Goal: Check status: Check status

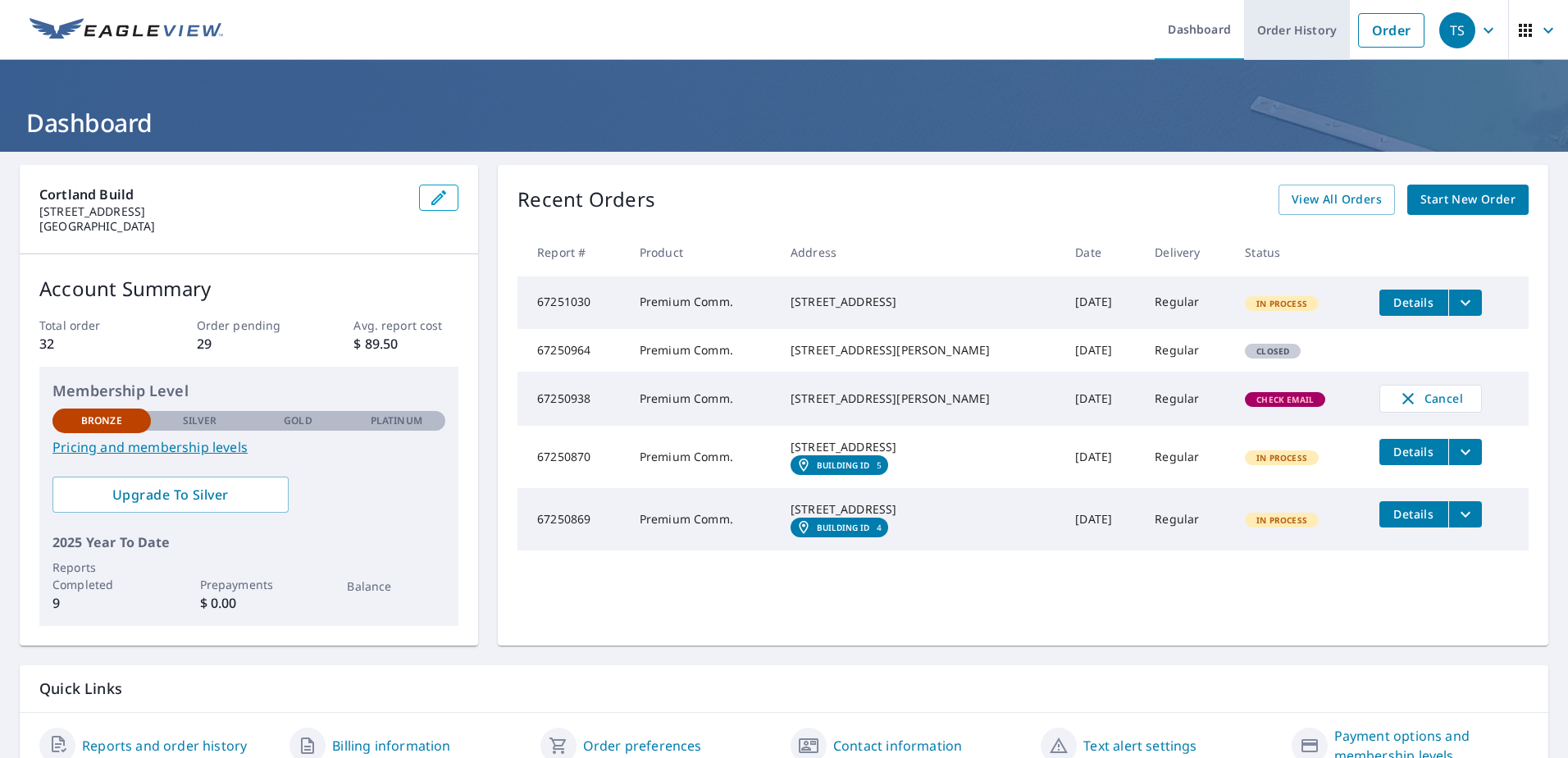
click at [1281, 32] on link "Order History" at bounding box center [1297, 30] width 106 height 60
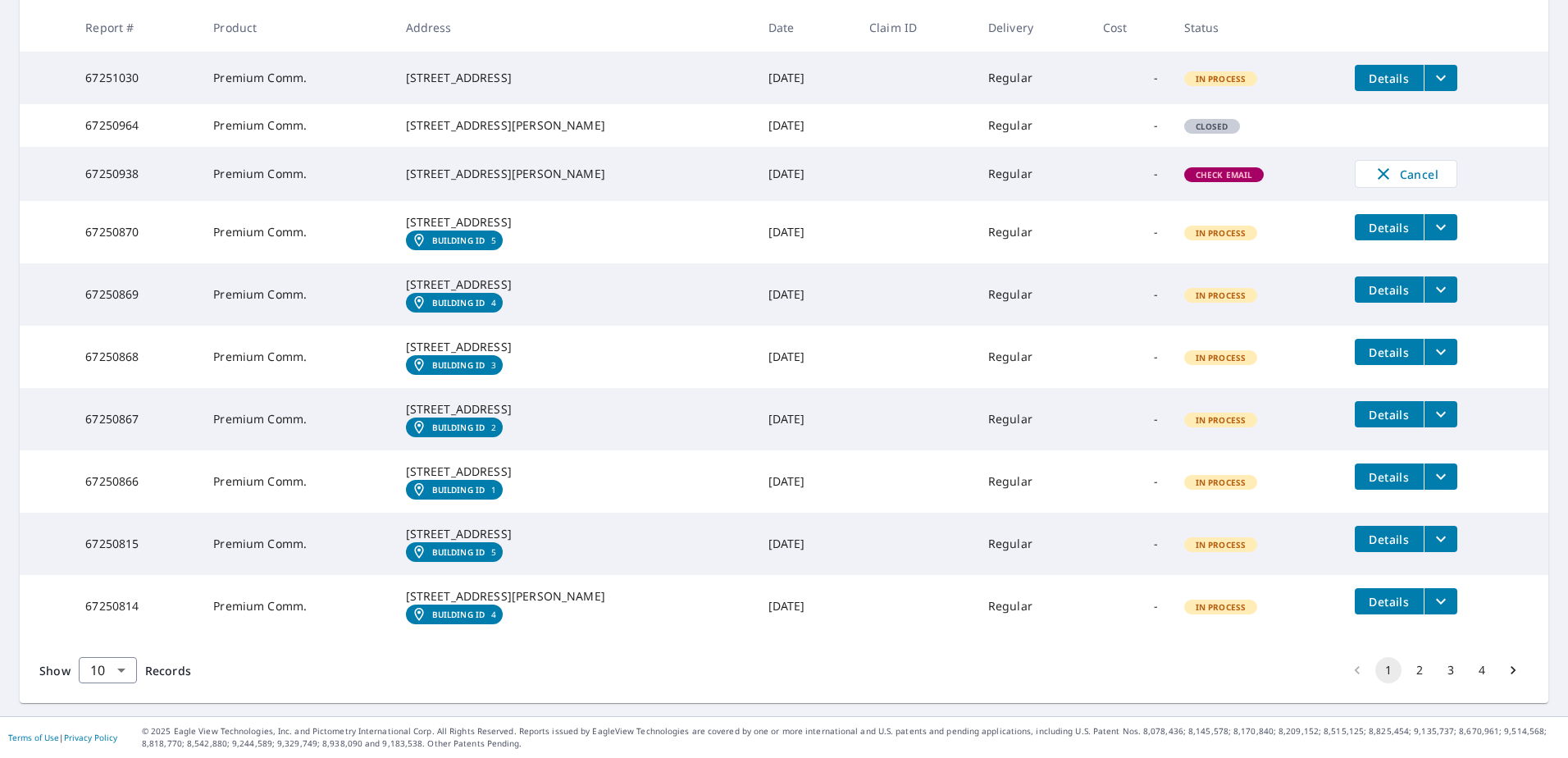
scroll to position [455, 0]
click at [1409, 673] on button "2" at bounding box center [1420, 670] width 26 height 26
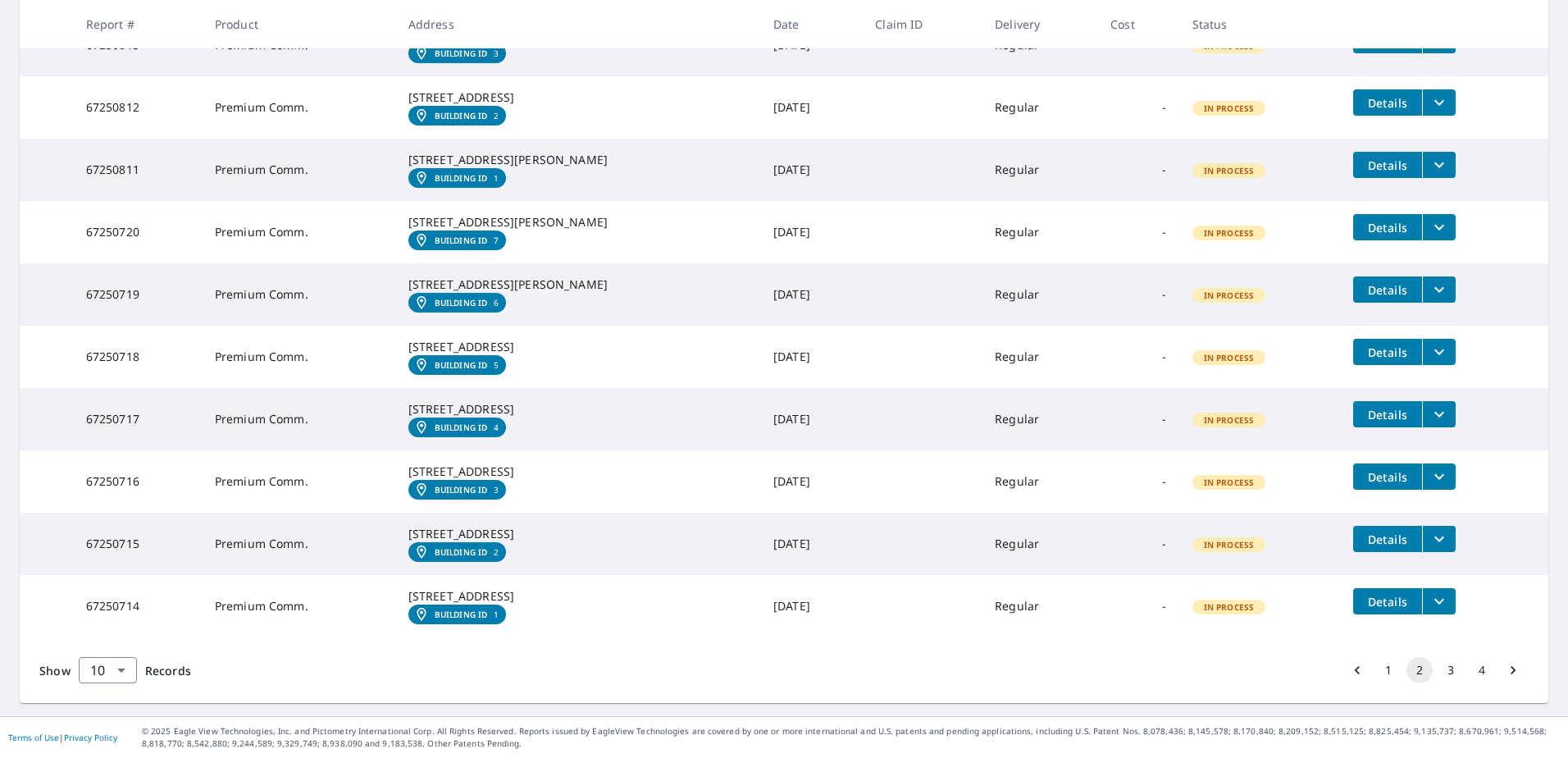
scroll to position [513, 0]
click at [1438, 667] on button "3" at bounding box center [1451, 670] width 26 height 26
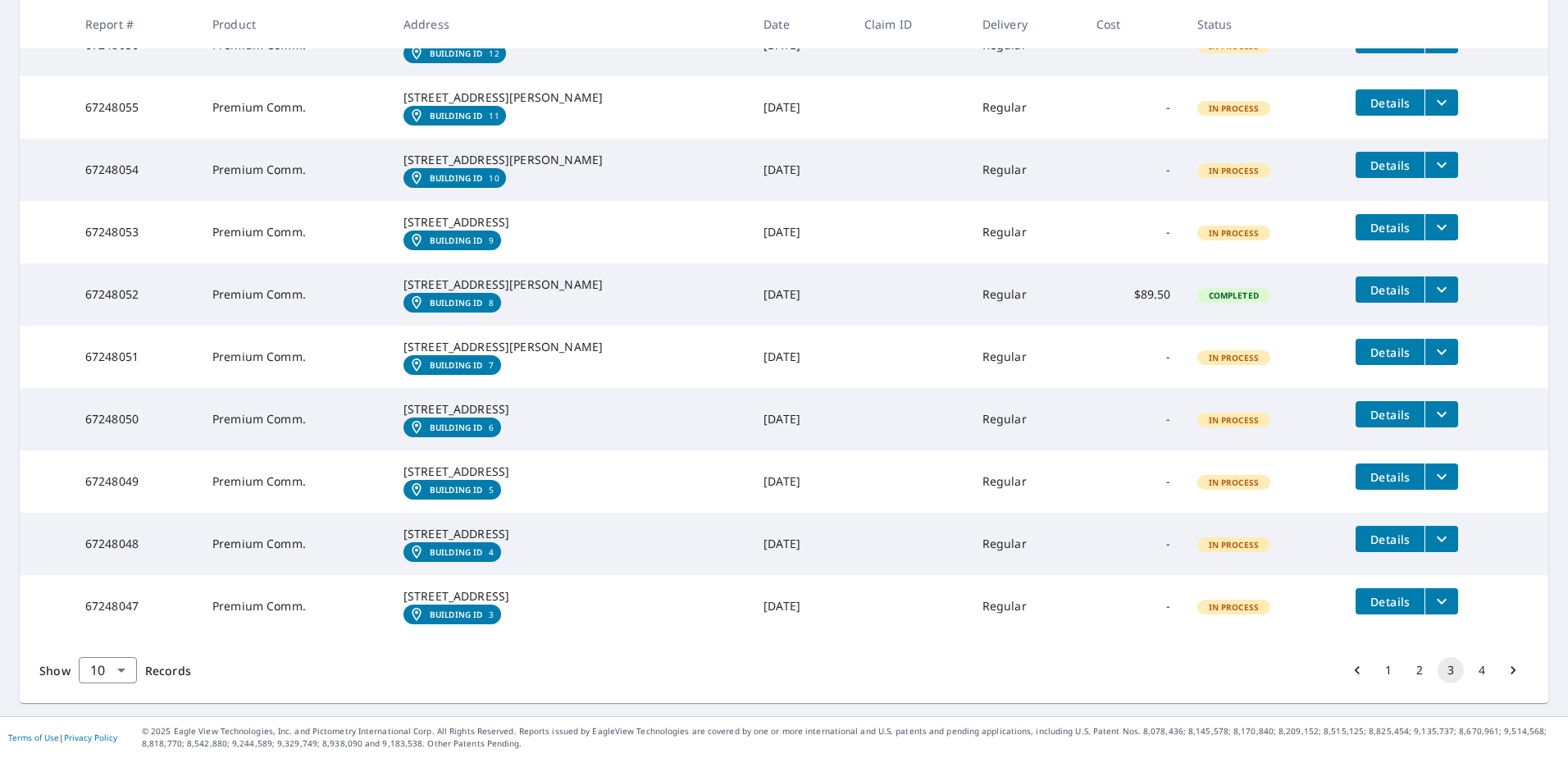
scroll to position [410, 0]
click at [1374, 296] on span "Details" at bounding box center [1390, 290] width 49 height 16
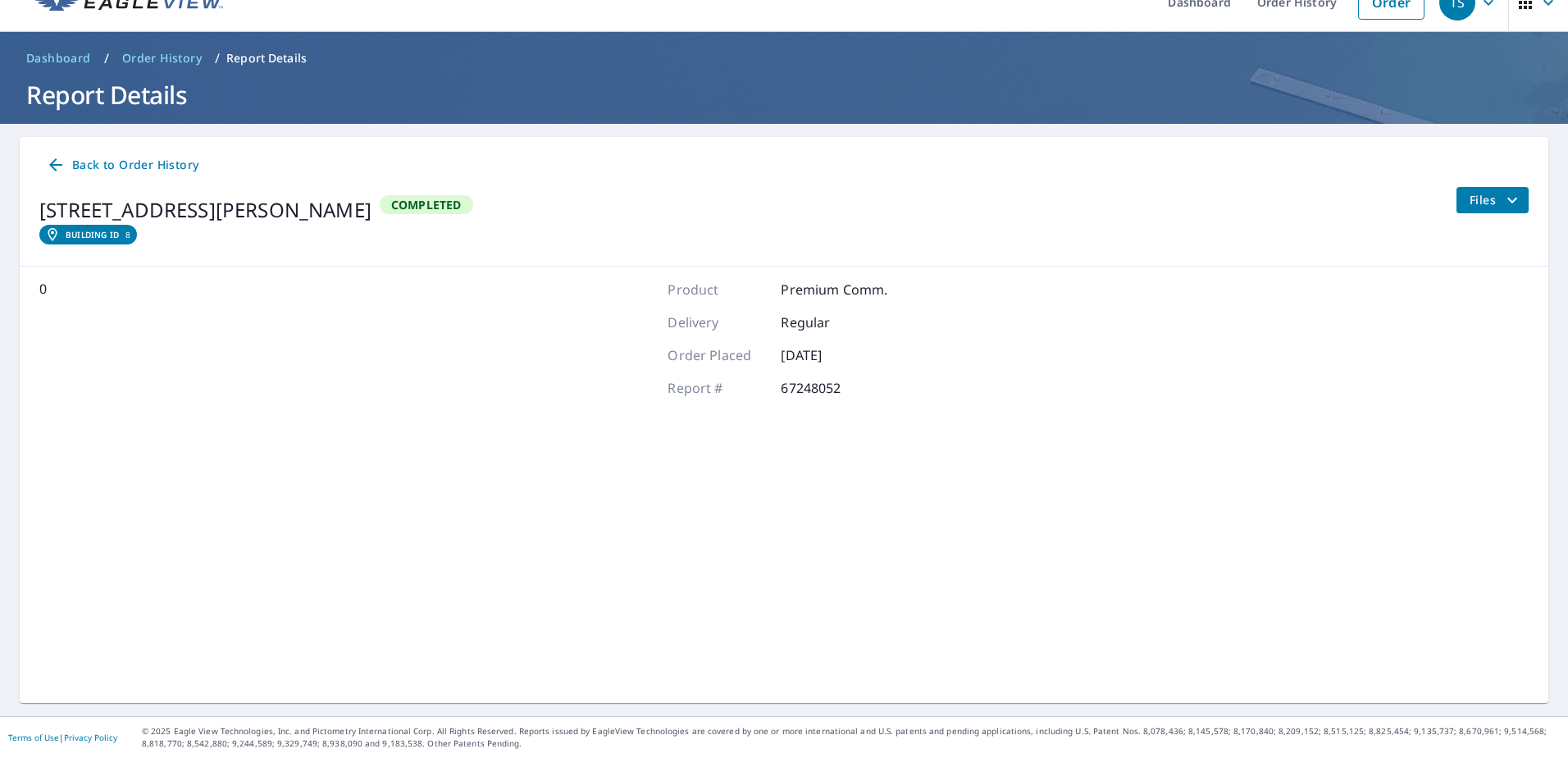
scroll to position [28, 0]
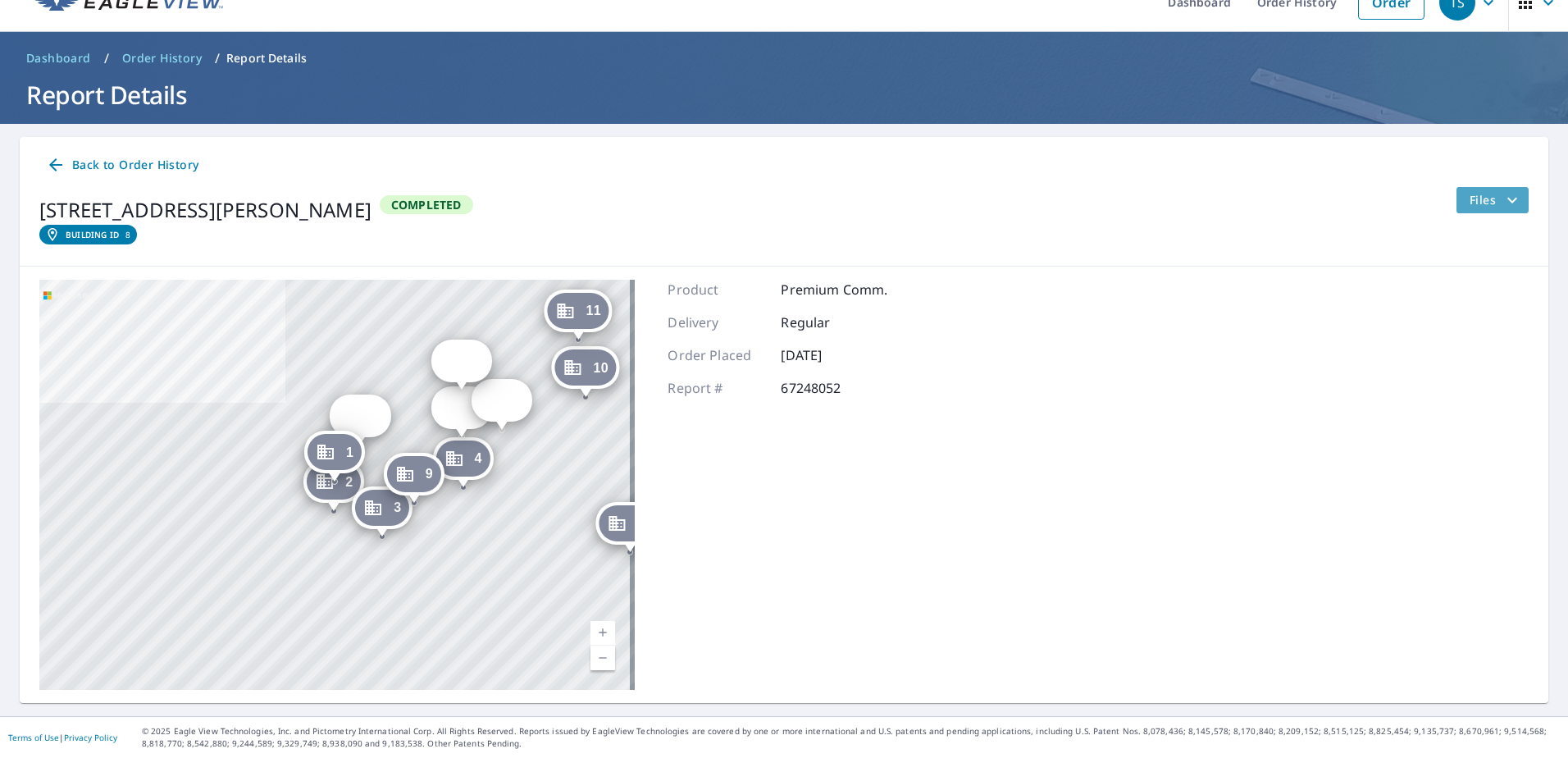
click at [1470, 198] on span "Files" at bounding box center [1496, 200] width 53 height 20
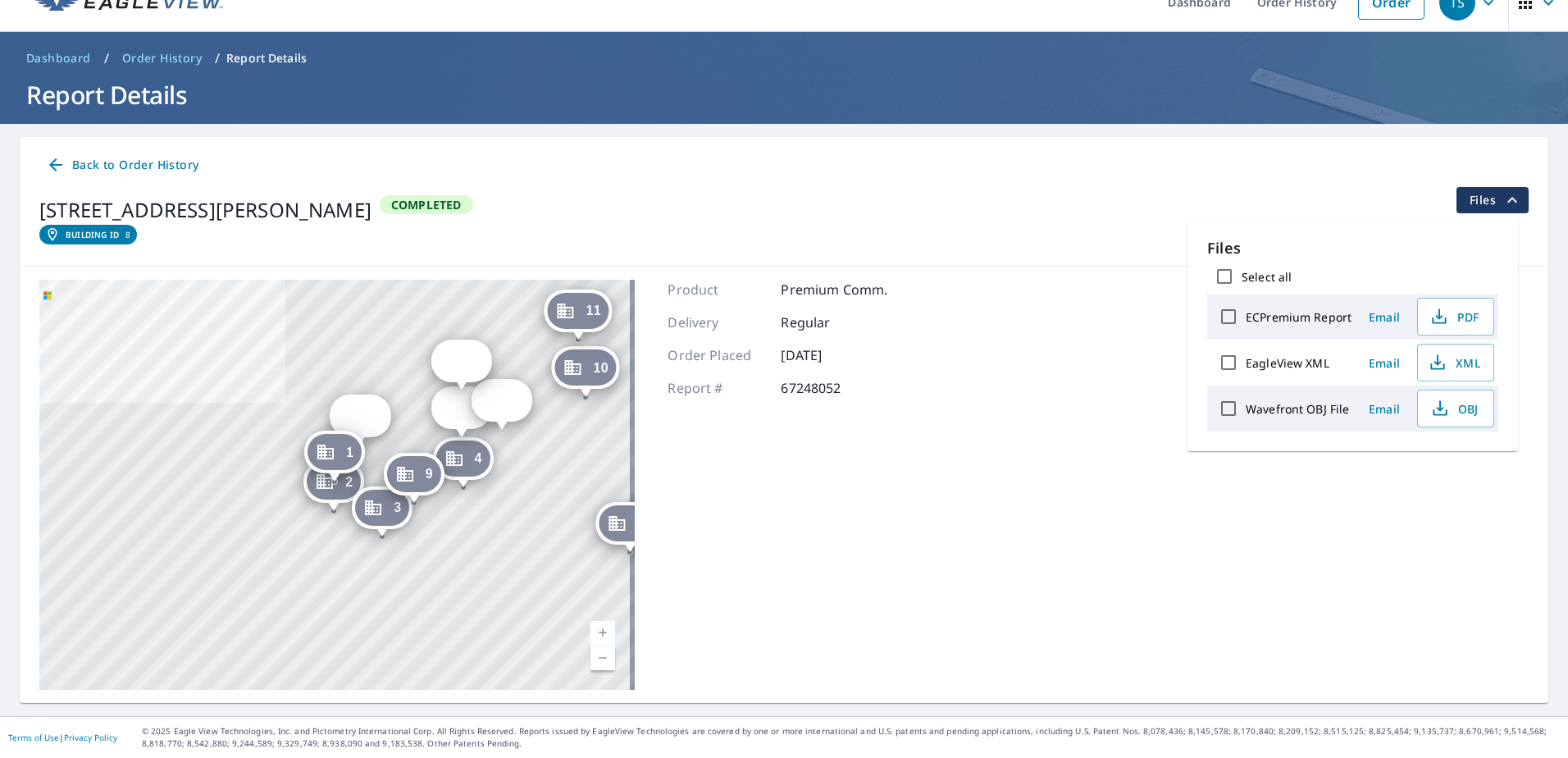
click at [57, 160] on icon at bounding box center [55, 165] width 20 height 20
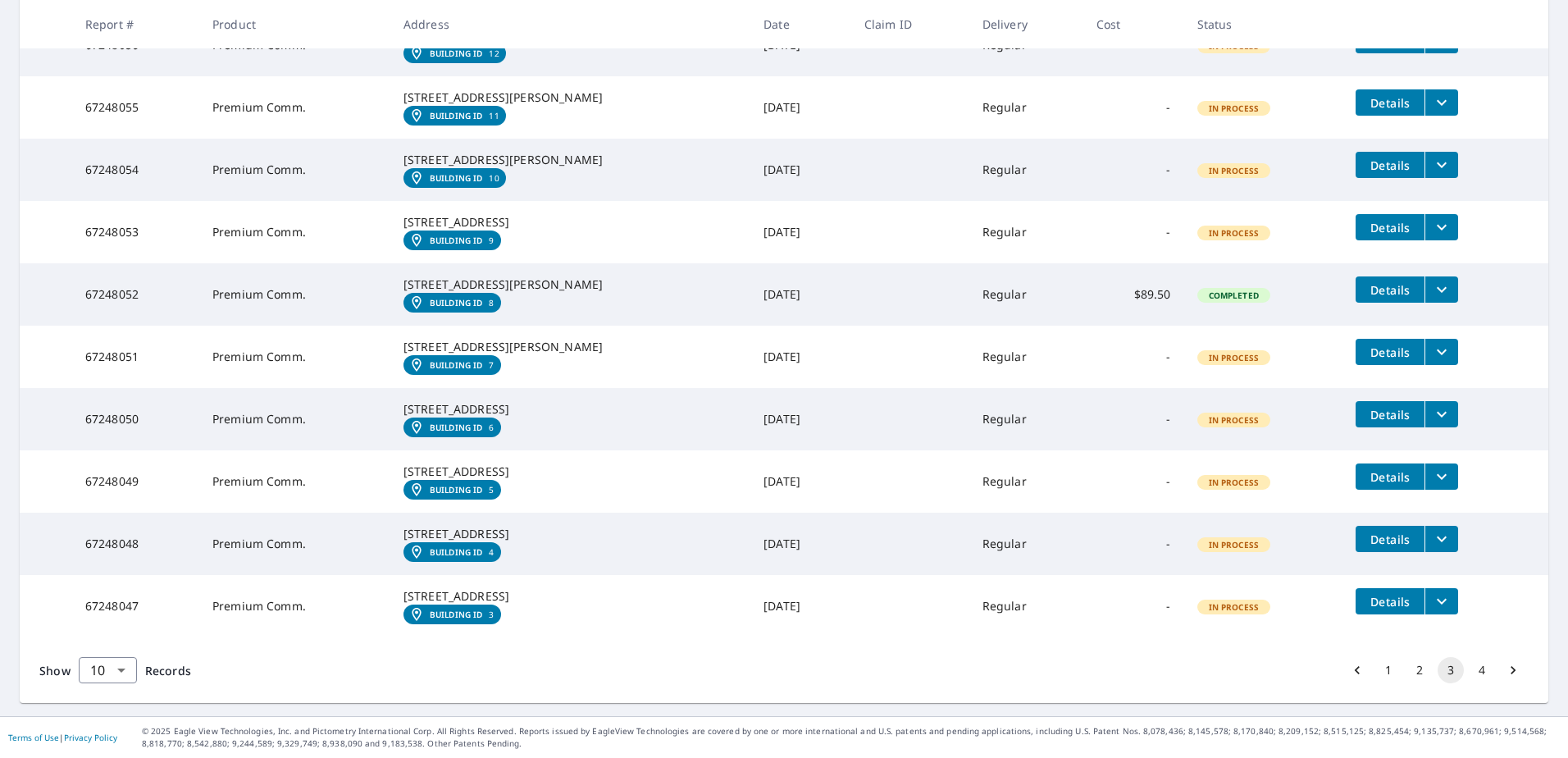
scroll to position [513, 0]
click at [1472, 669] on button "4" at bounding box center [1482, 670] width 26 height 26
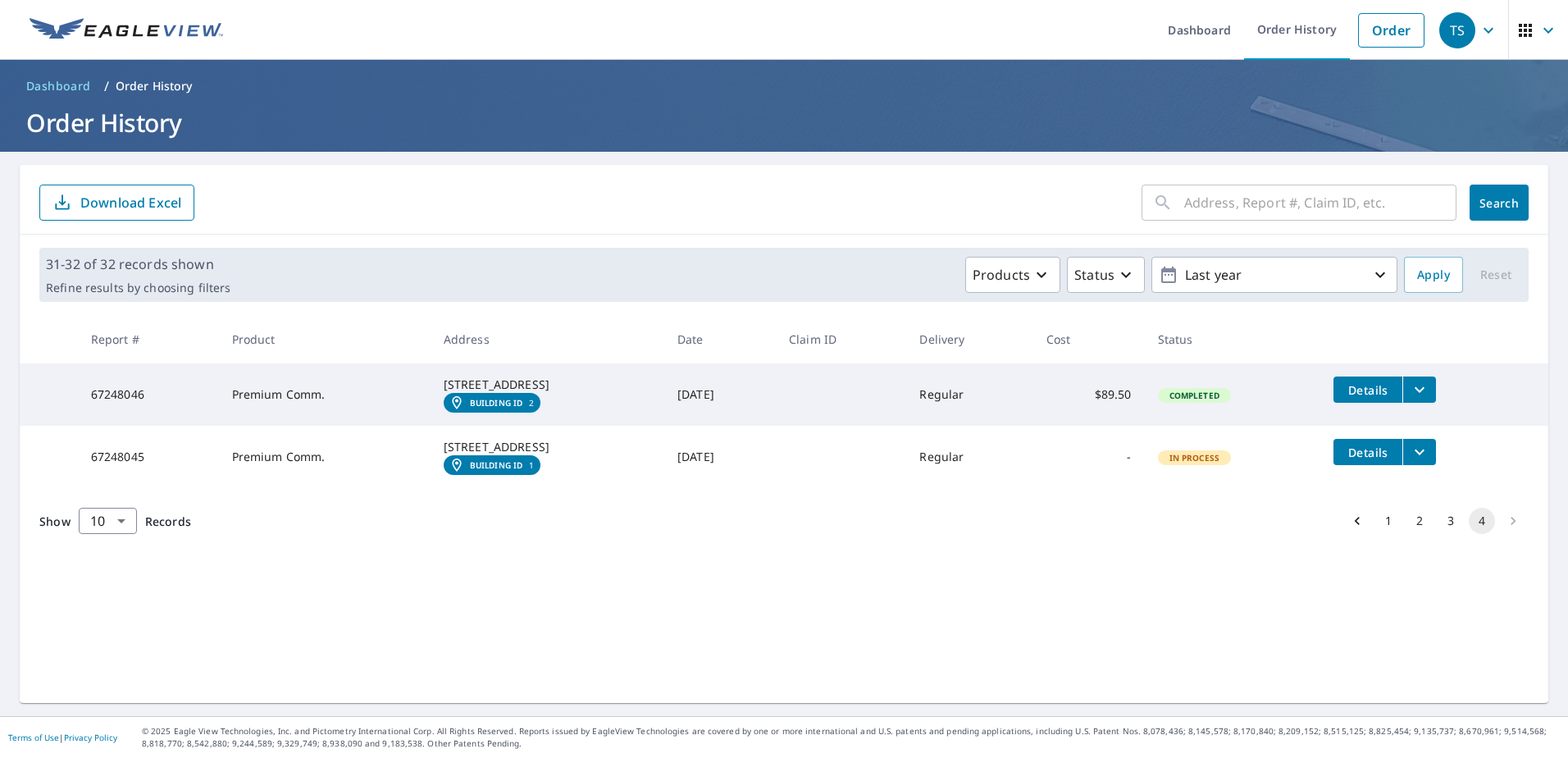
click at [1439, 534] on button "3" at bounding box center [1451, 521] width 26 height 26
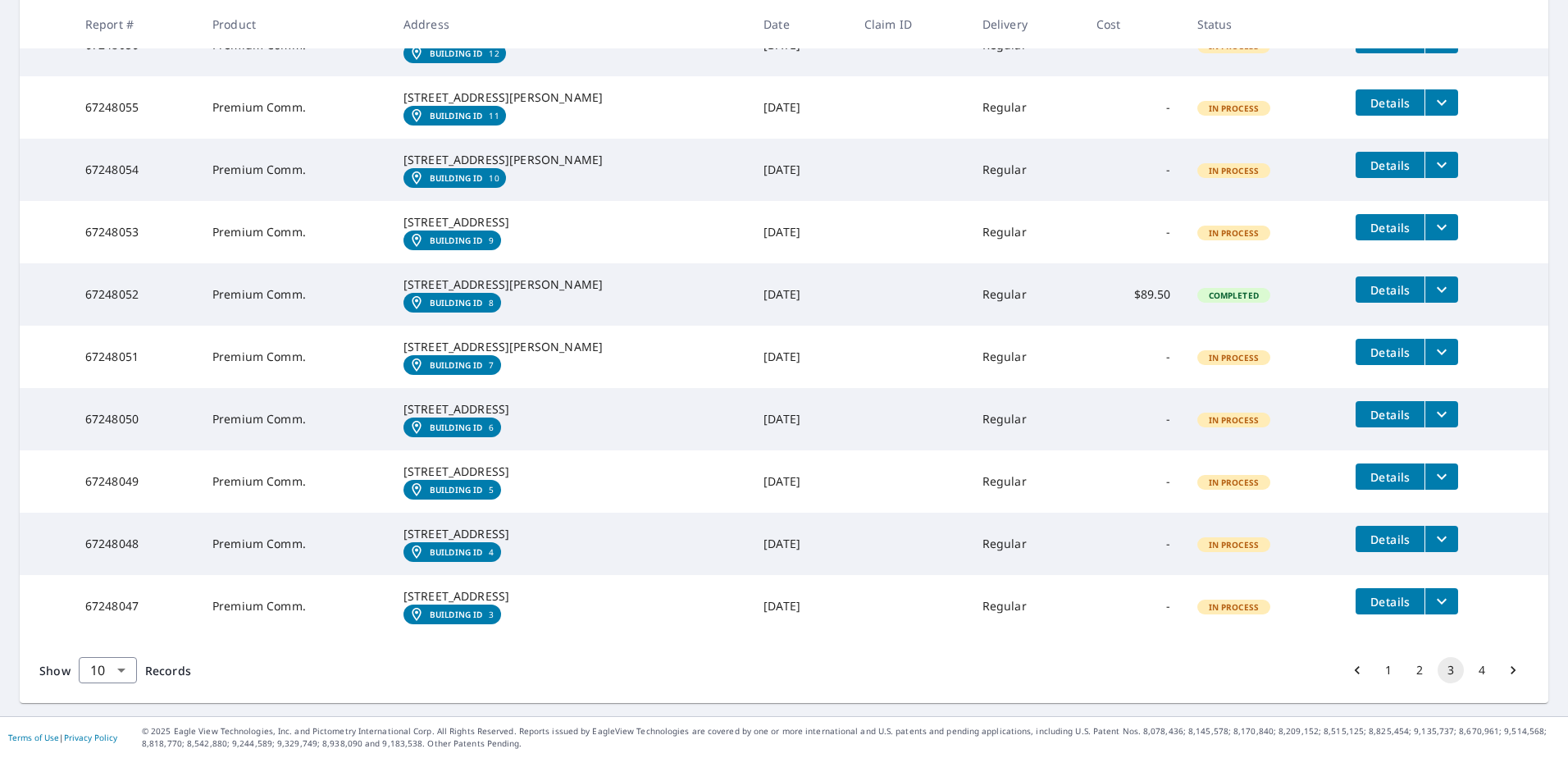
scroll to position [513, 0]
click at [1407, 674] on button "2" at bounding box center [1420, 670] width 26 height 26
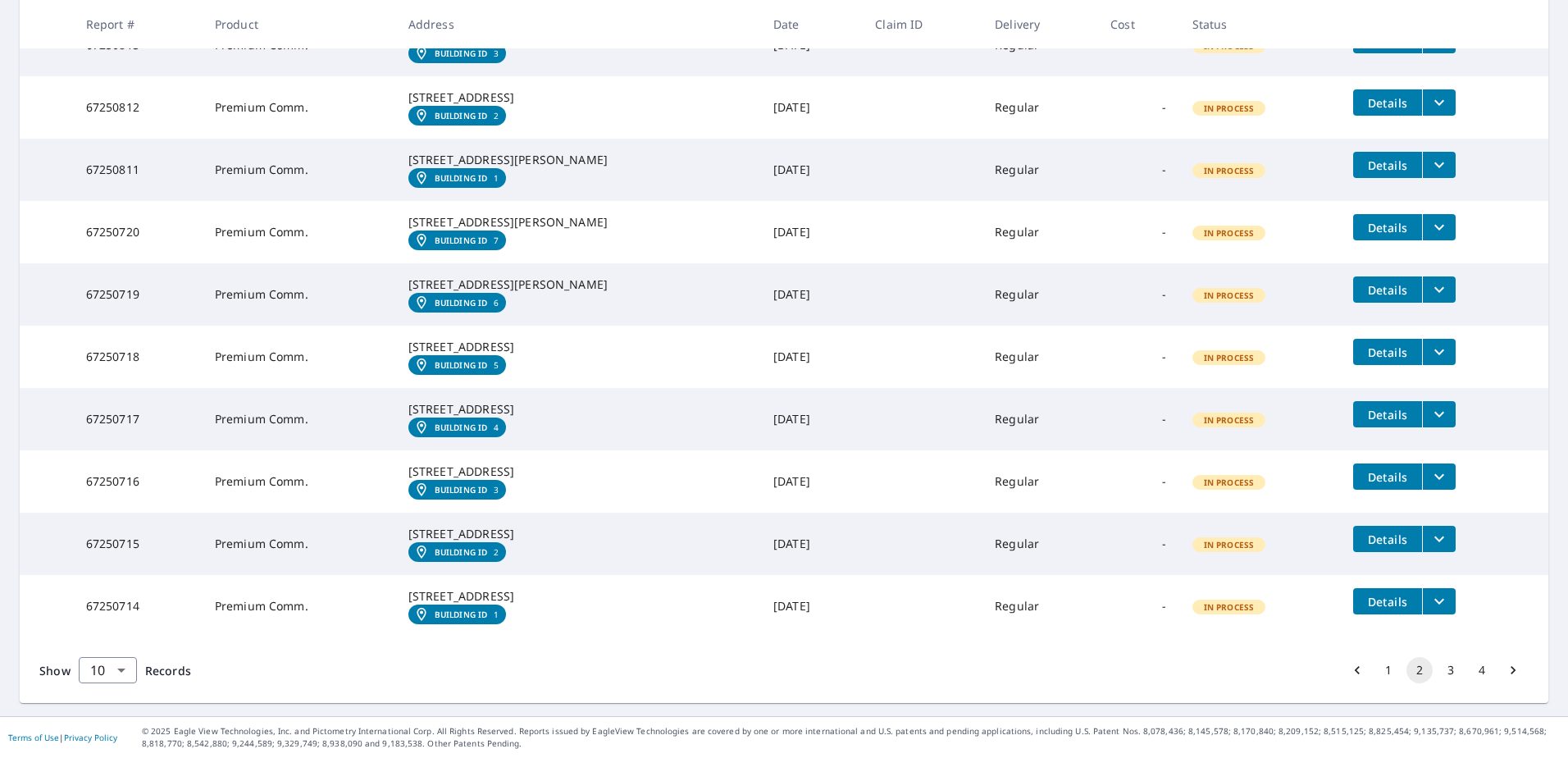
scroll to position [513, 0]
click at [1376, 665] on button "1" at bounding box center [1389, 670] width 26 height 26
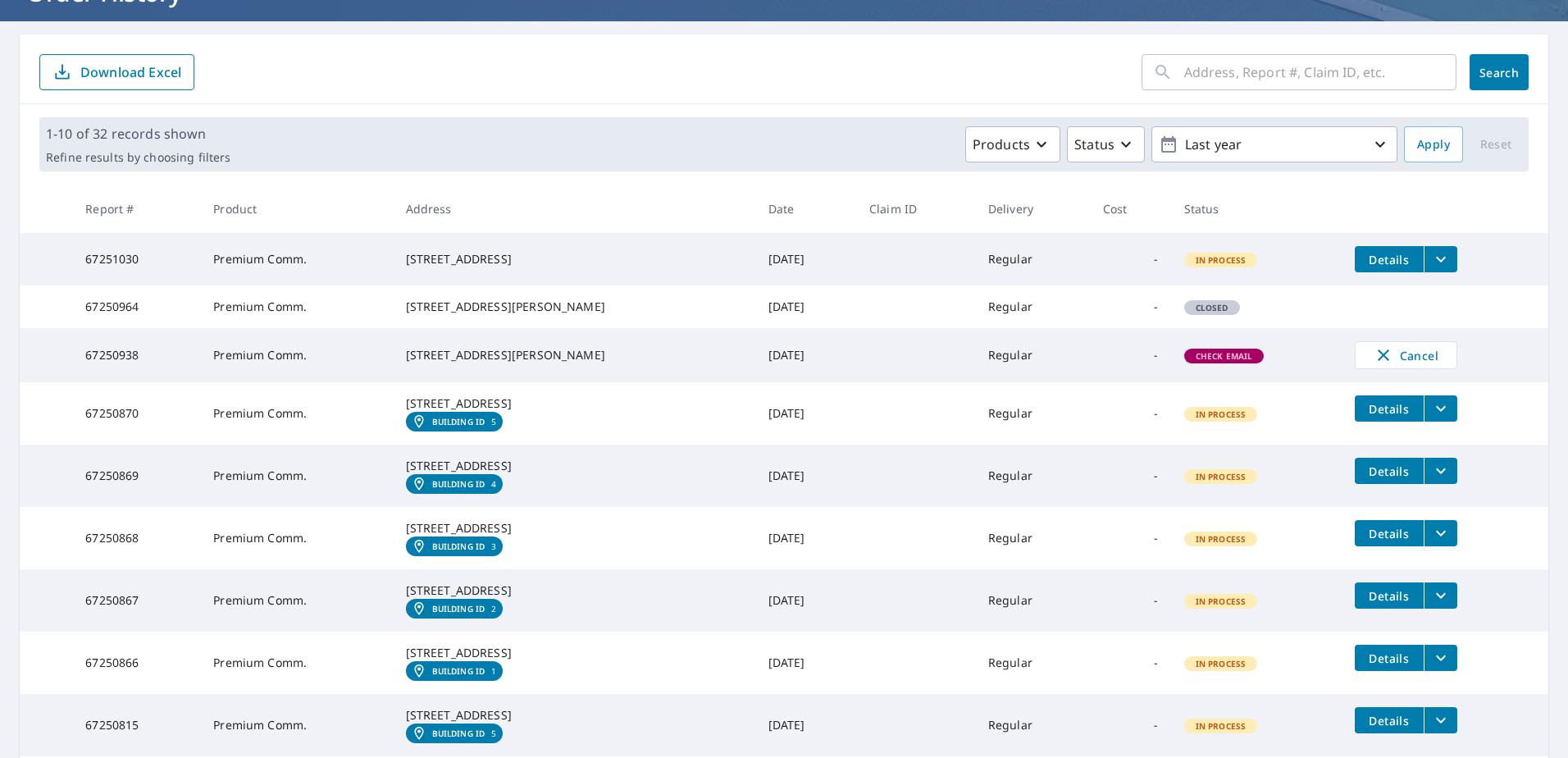
scroll to position [455, 0]
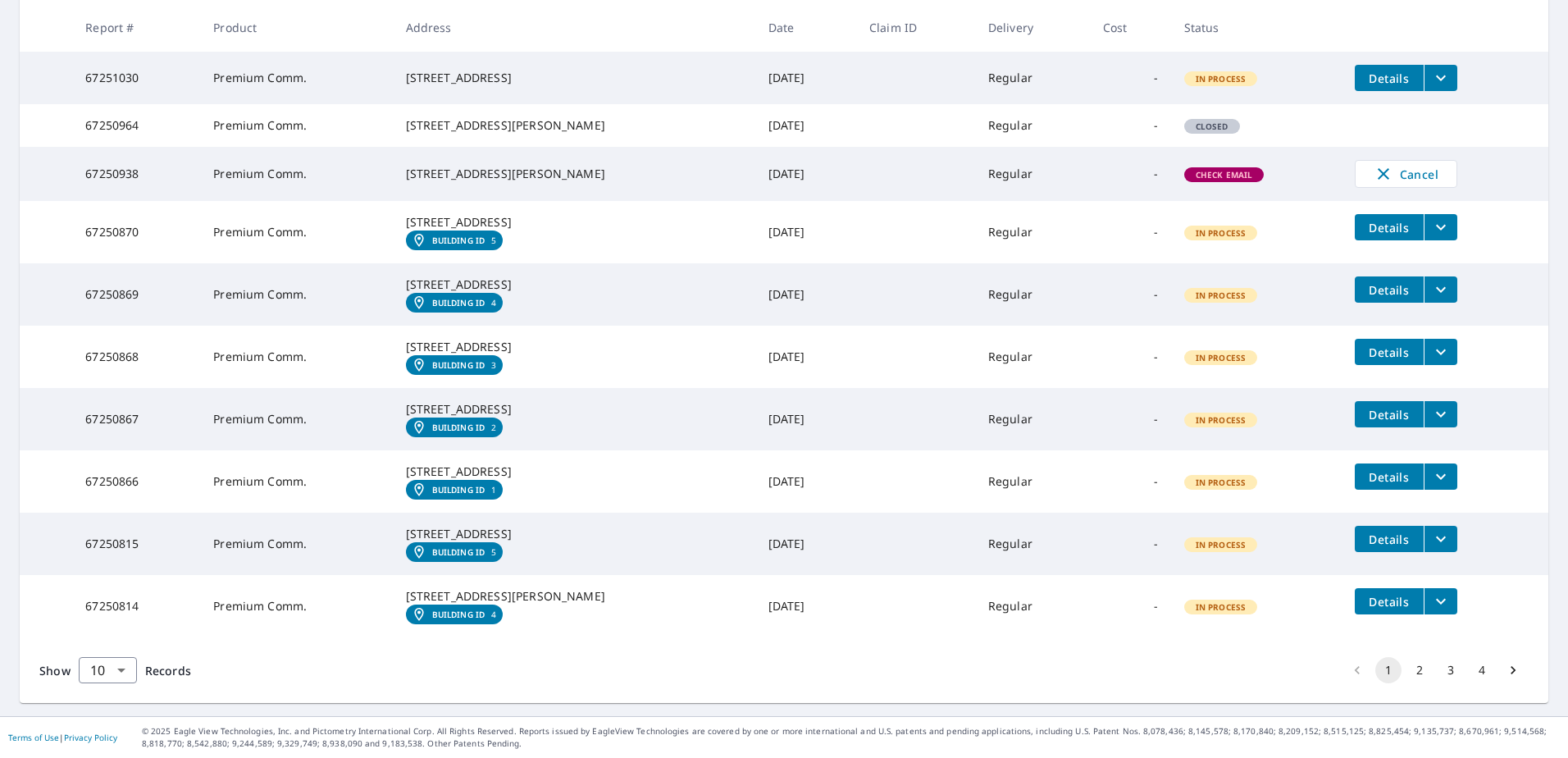
click at [1480, 669] on button "4" at bounding box center [1482, 670] width 26 height 26
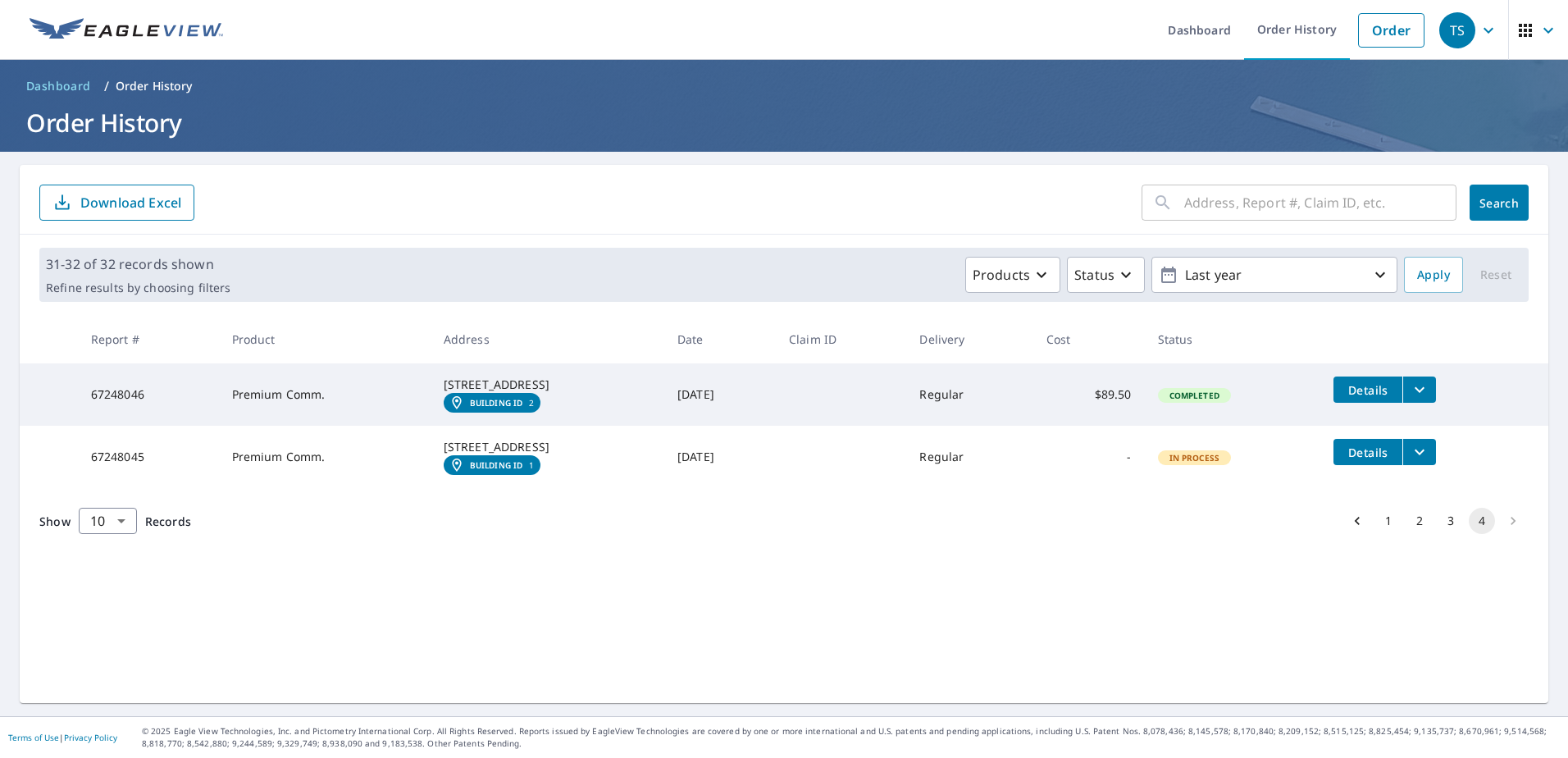
click at [1438, 534] on button "3" at bounding box center [1451, 521] width 26 height 26
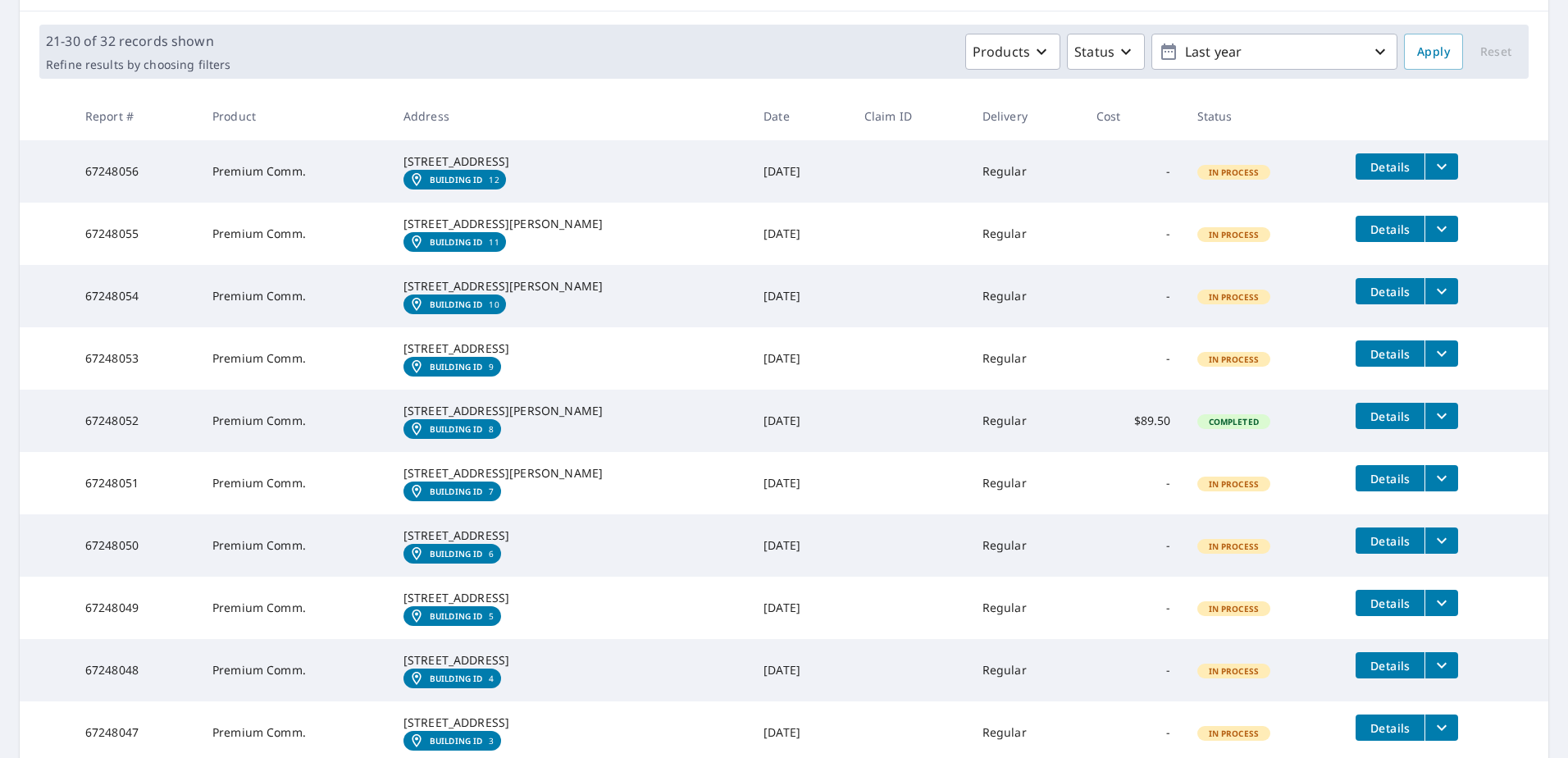
scroll to position [513, 0]
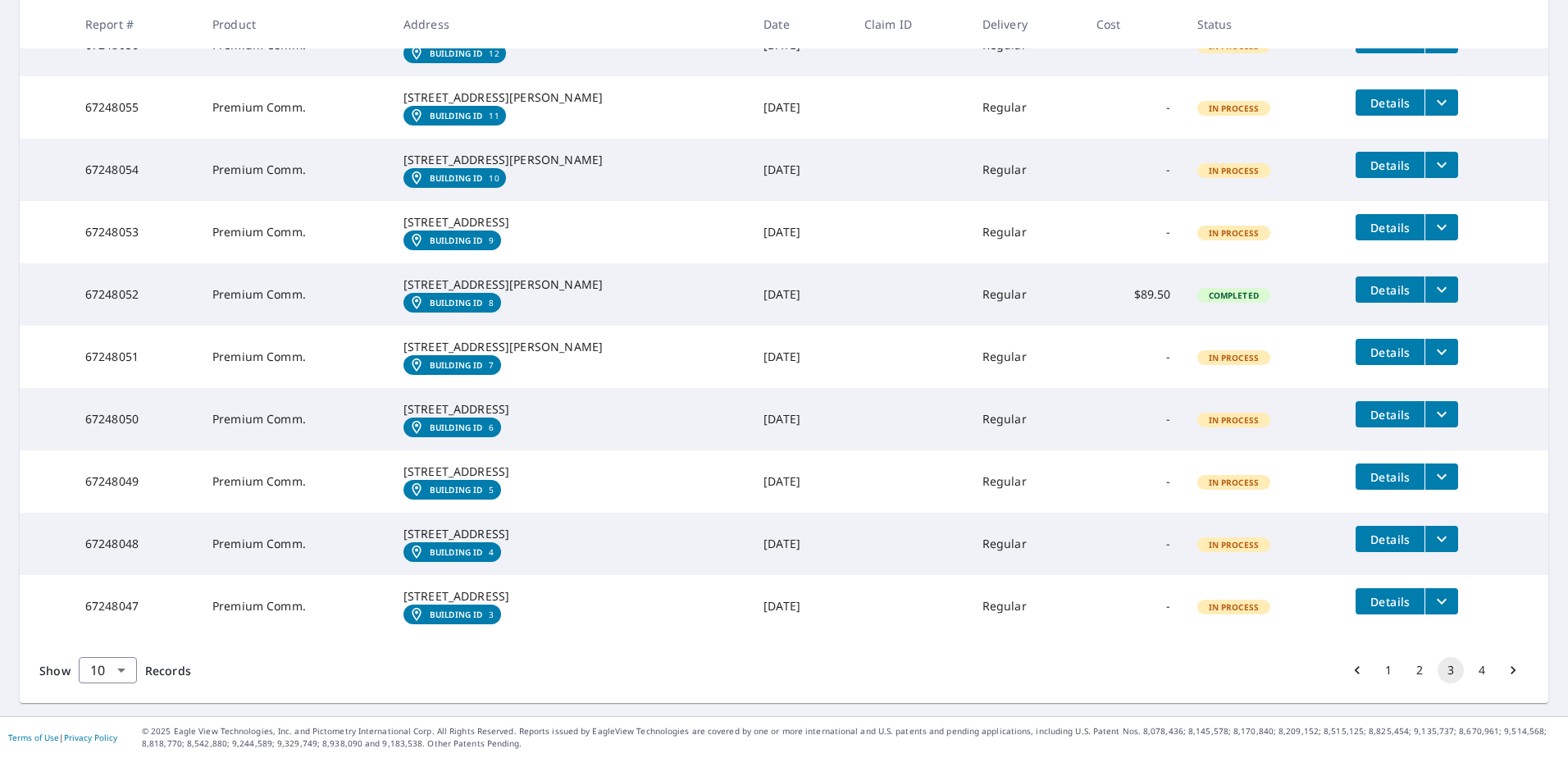
click at [1411, 673] on button "2" at bounding box center [1420, 670] width 26 height 26
